Goal: Task Accomplishment & Management: Use online tool/utility

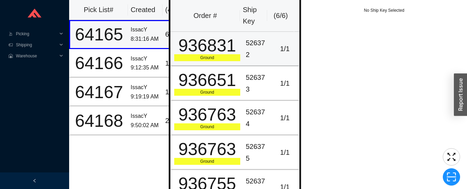
click at [210, 47] on div "936831" at bounding box center [207, 45] width 66 height 17
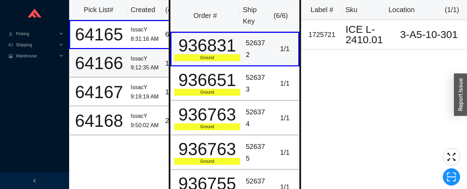
click at [146, 65] on div "9:12:35 AM" at bounding box center [145, 67] width 29 height 9
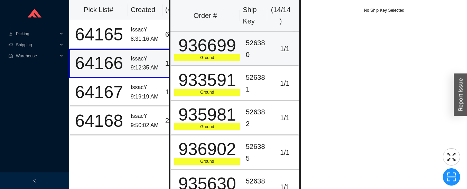
click at [224, 52] on div "936699" at bounding box center [207, 45] width 66 height 17
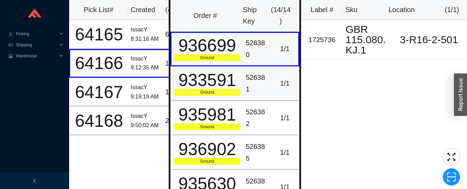
click at [227, 83] on div "933591" at bounding box center [207, 80] width 66 height 17
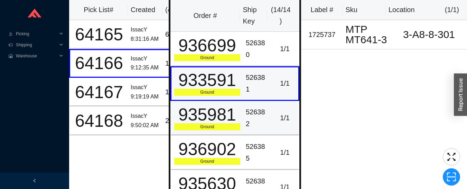
click at [237, 120] on div "935981" at bounding box center [207, 114] width 66 height 17
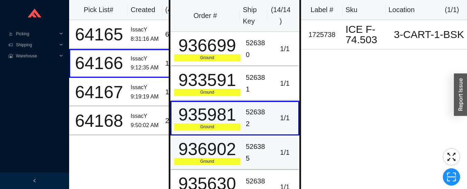
click at [239, 143] on td "936902 Ground" at bounding box center [206, 153] width 73 height 35
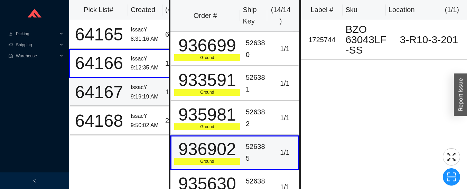
click at [133, 94] on div "9:19:19 AM" at bounding box center [145, 96] width 29 height 9
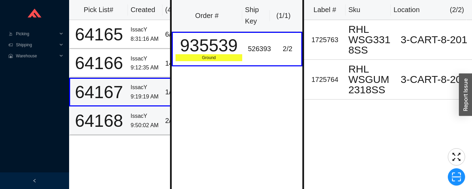
click at [143, 118] on div "IssacY" at bounding box center [145, 116] width 29 height 9
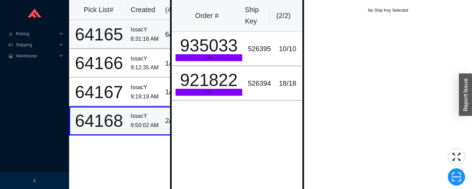
click at [110, 31] on div "64165" at bounding box center [99, 34] width 52 height 17
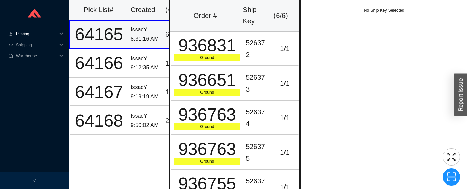
click at [25, 36] on span "Picking" at bounding box center [36, 33] width 41 height 11
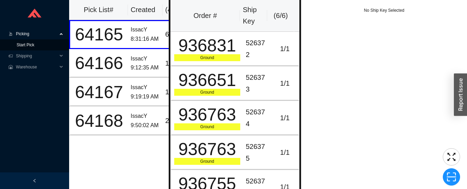
click at [23, 45] on link "Start Pick" at bounding box center [26, 45] width 18 height 5
